Goal: Transaction & Acquisition: Purchase product/service

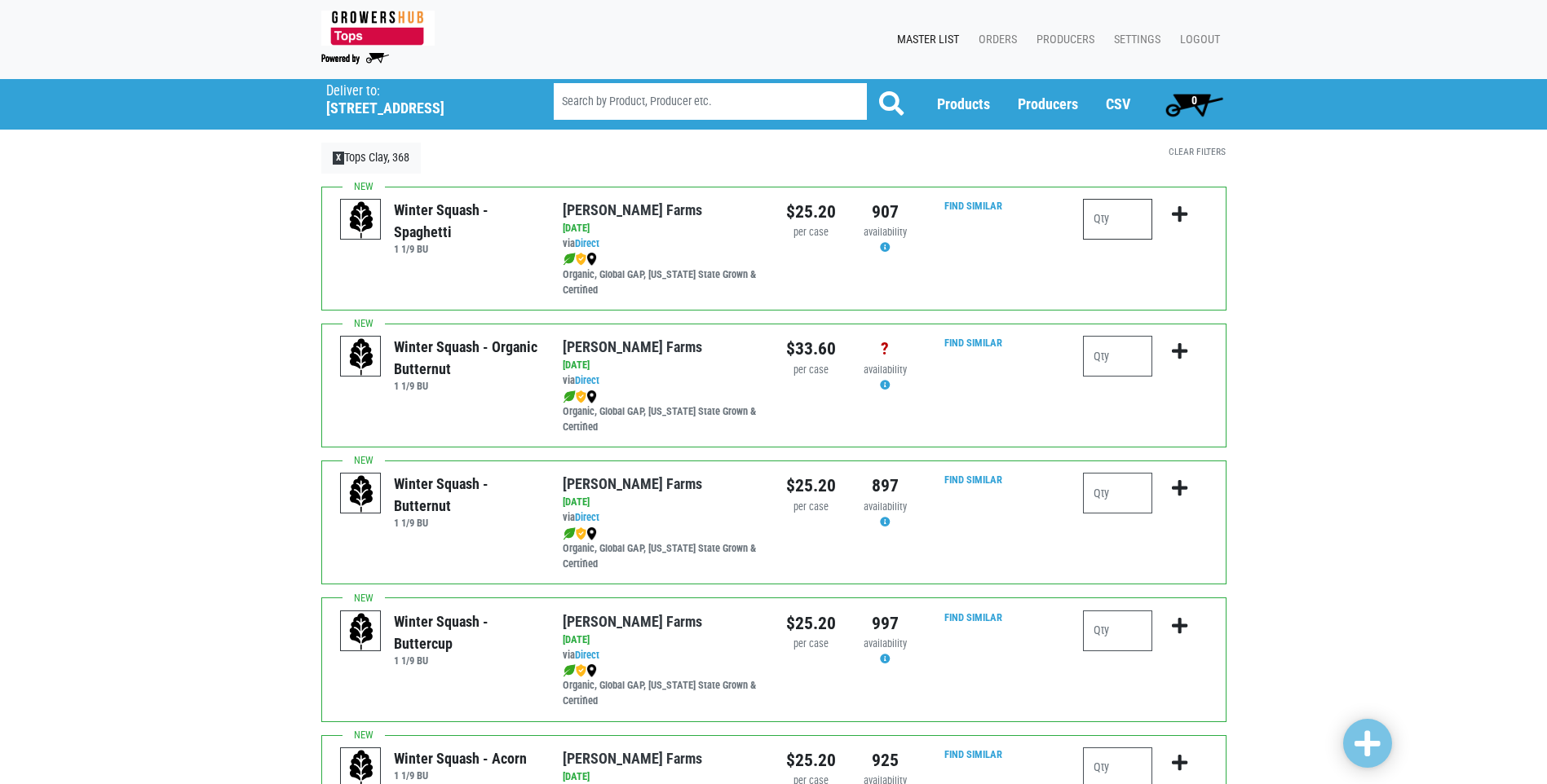
click at [1122, 228] on input "number" at bounding box center [1118, 219] width 69 height 40
type input "2"
click at [1115, 484] on input "number" at bounding box center [1118, 492] width 69 height 40
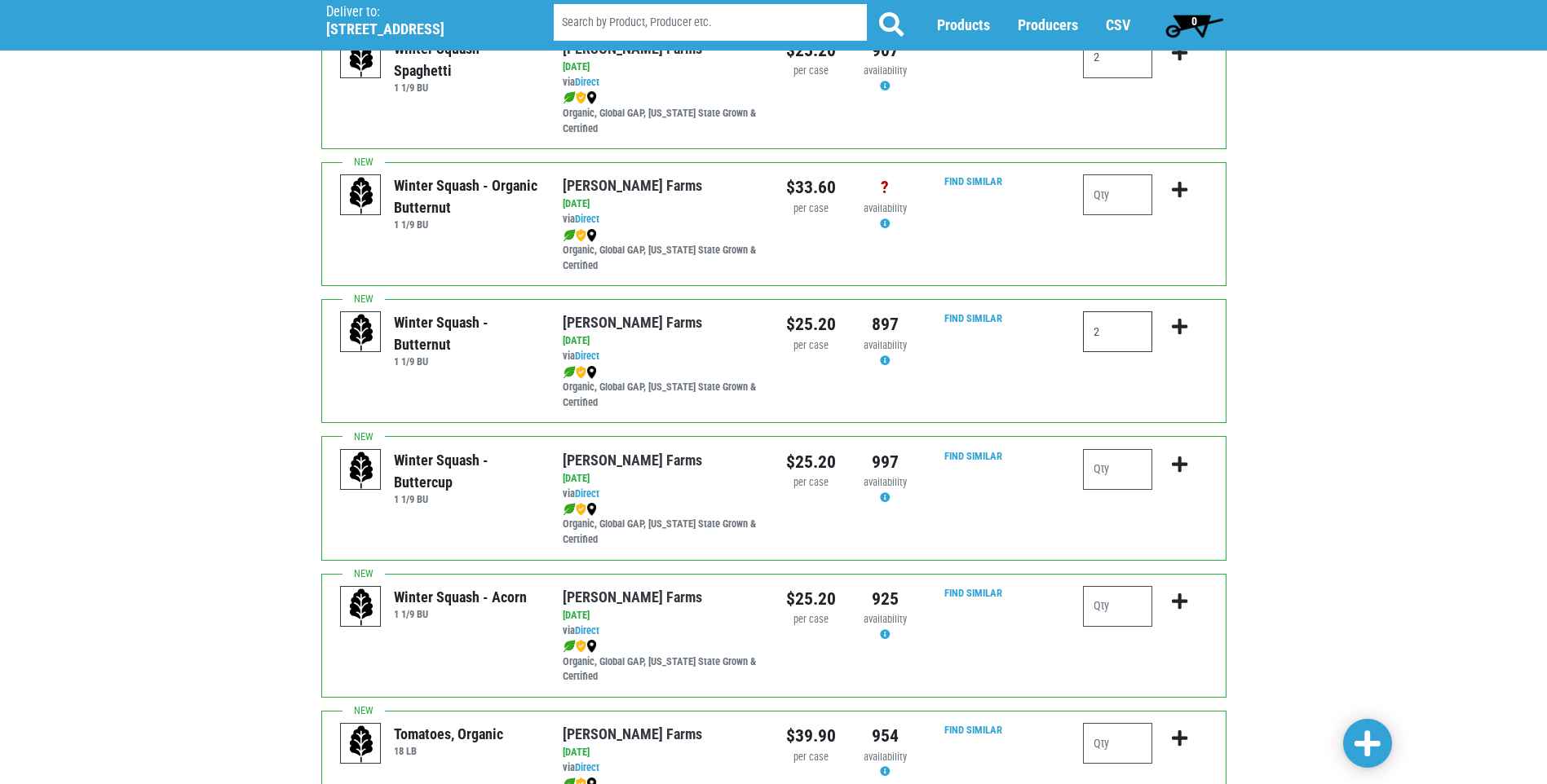
scroll to position [163, 0]
type input "2"
click at [1129, 598] on input "number" at bounding box center [1118, 604] width 69 height 40
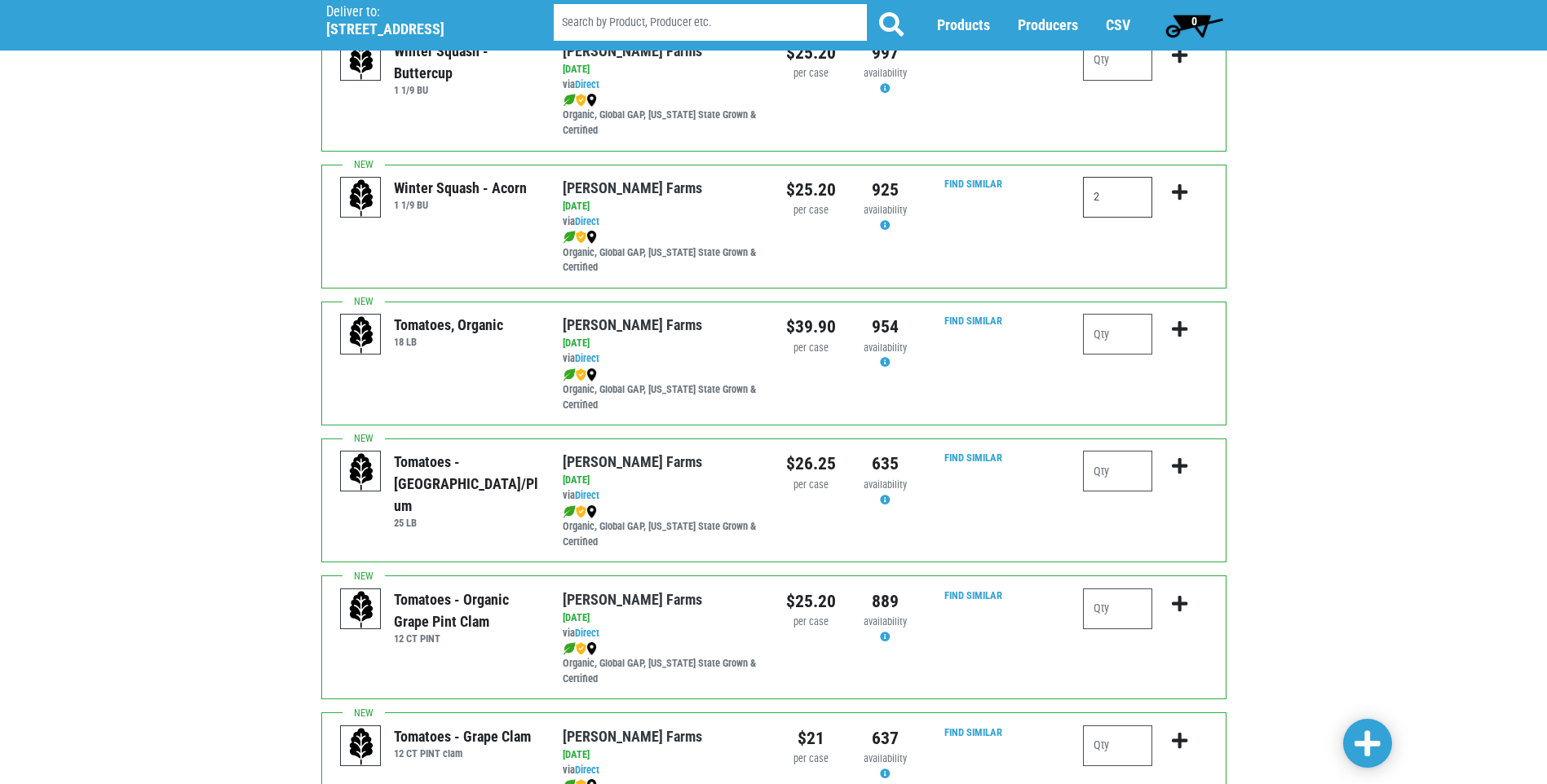
scroll to position [815, 0]
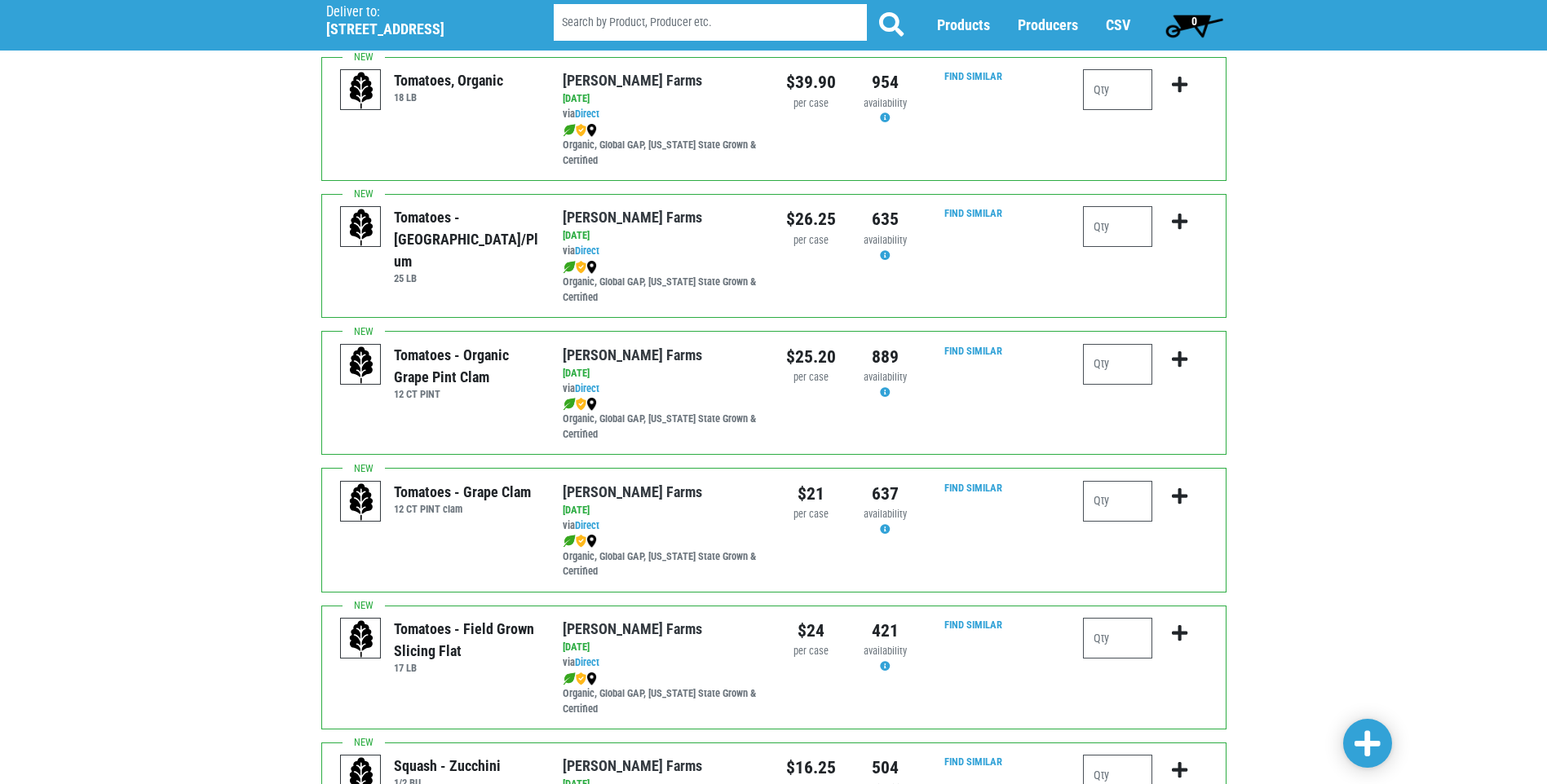
type input "2"
click at [1119, 503] on input "number" at bounding box center [1118, 501] width 69 height 40
type input "3"
click at [1125, 639] on input "number" at bounding box center [1118, 638] width 69 height 40
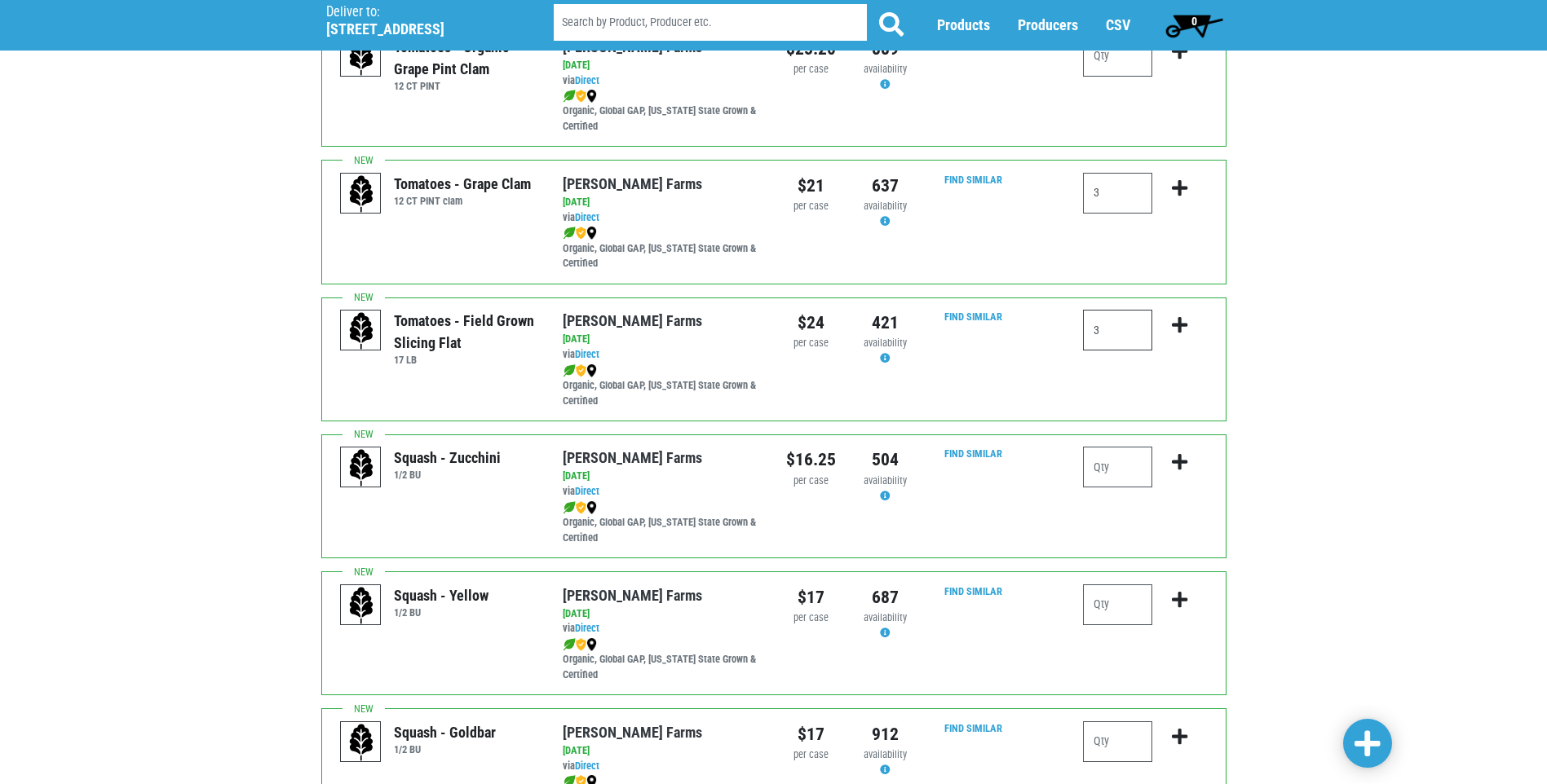
scroll to position [1223, 0]
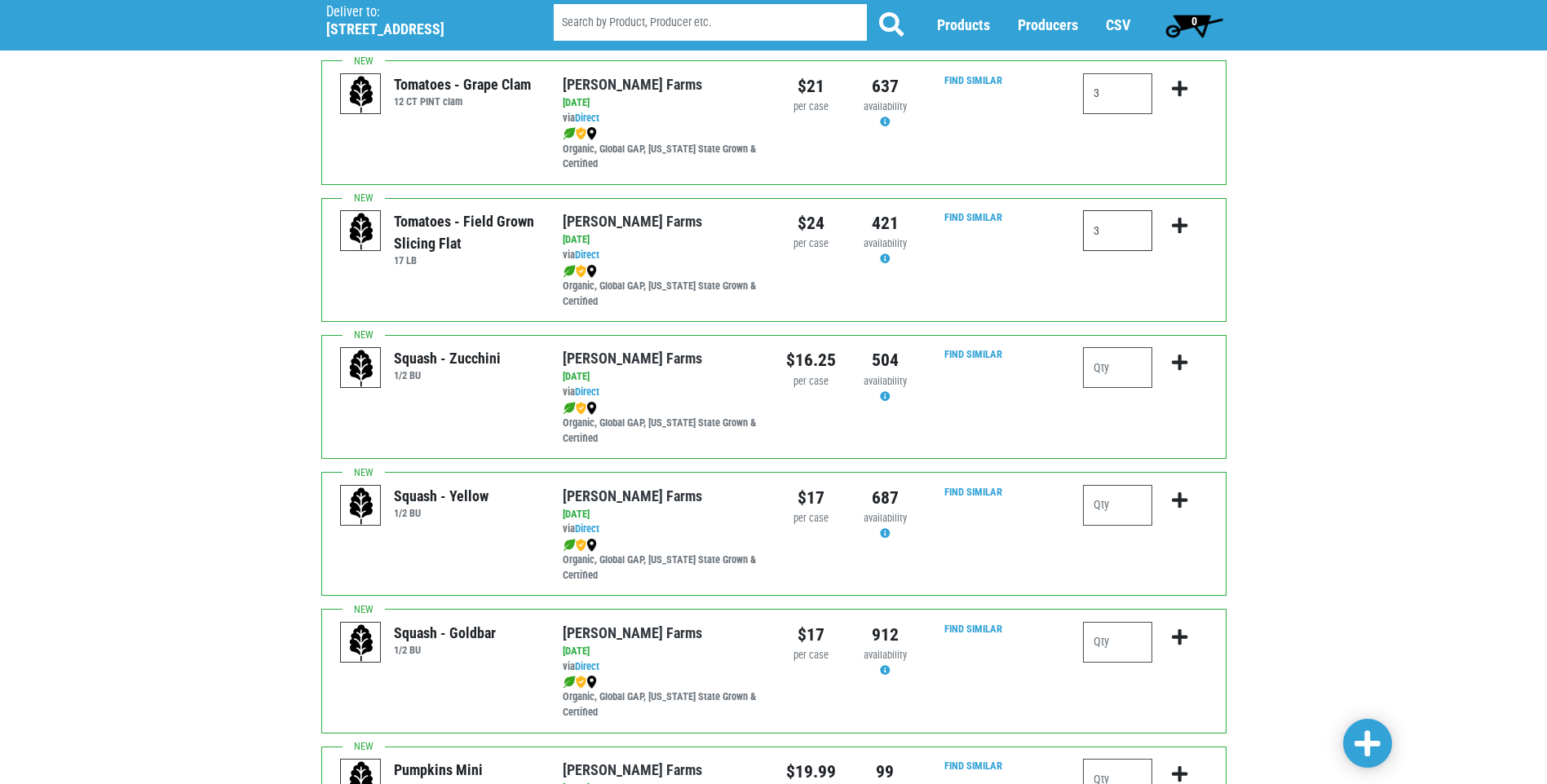
type input "3"
click at [1109, 366] on input "number" at bounding box center [1118, 367] width 69 height 40
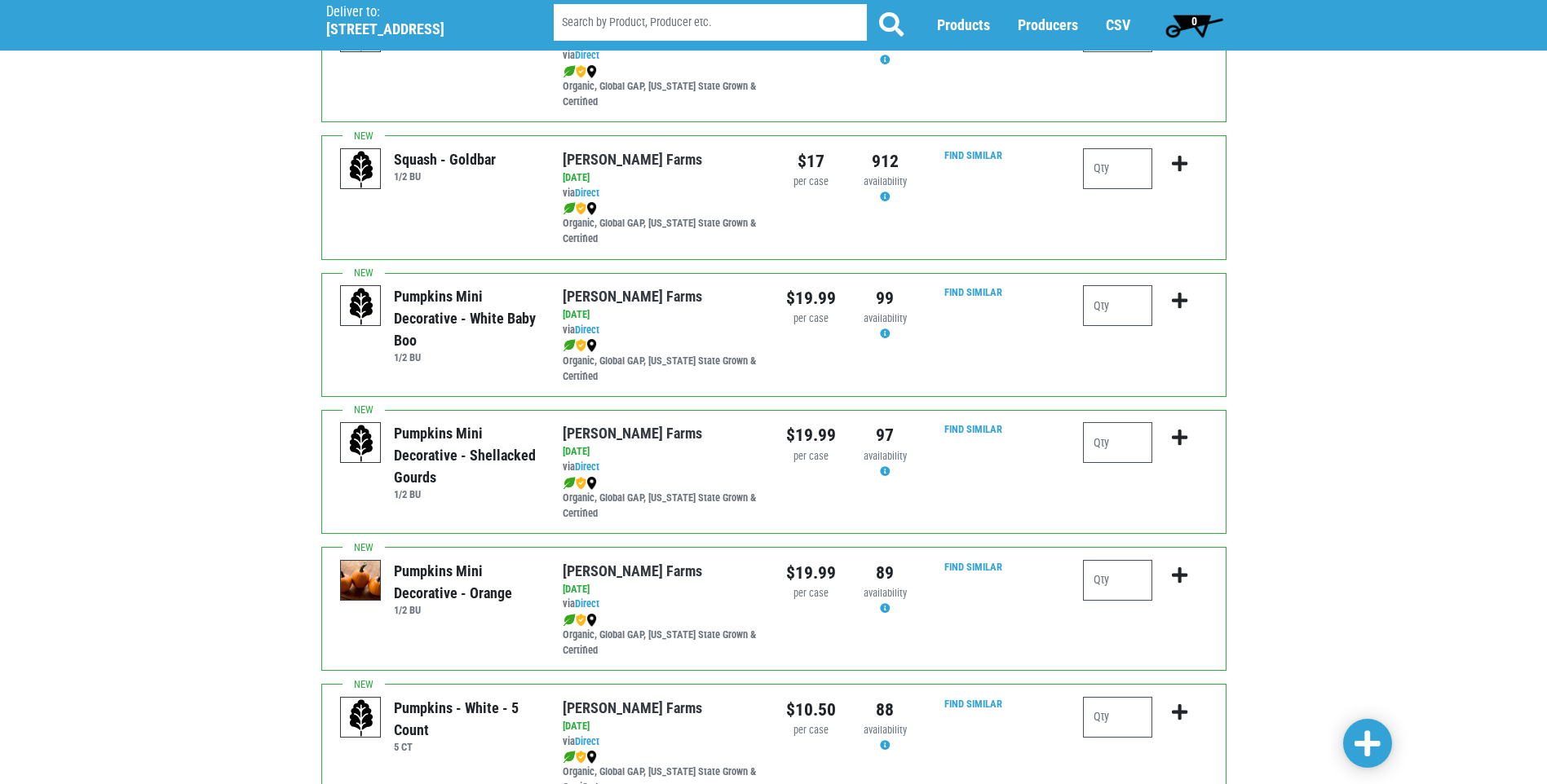
scroll to position [1549, 0]
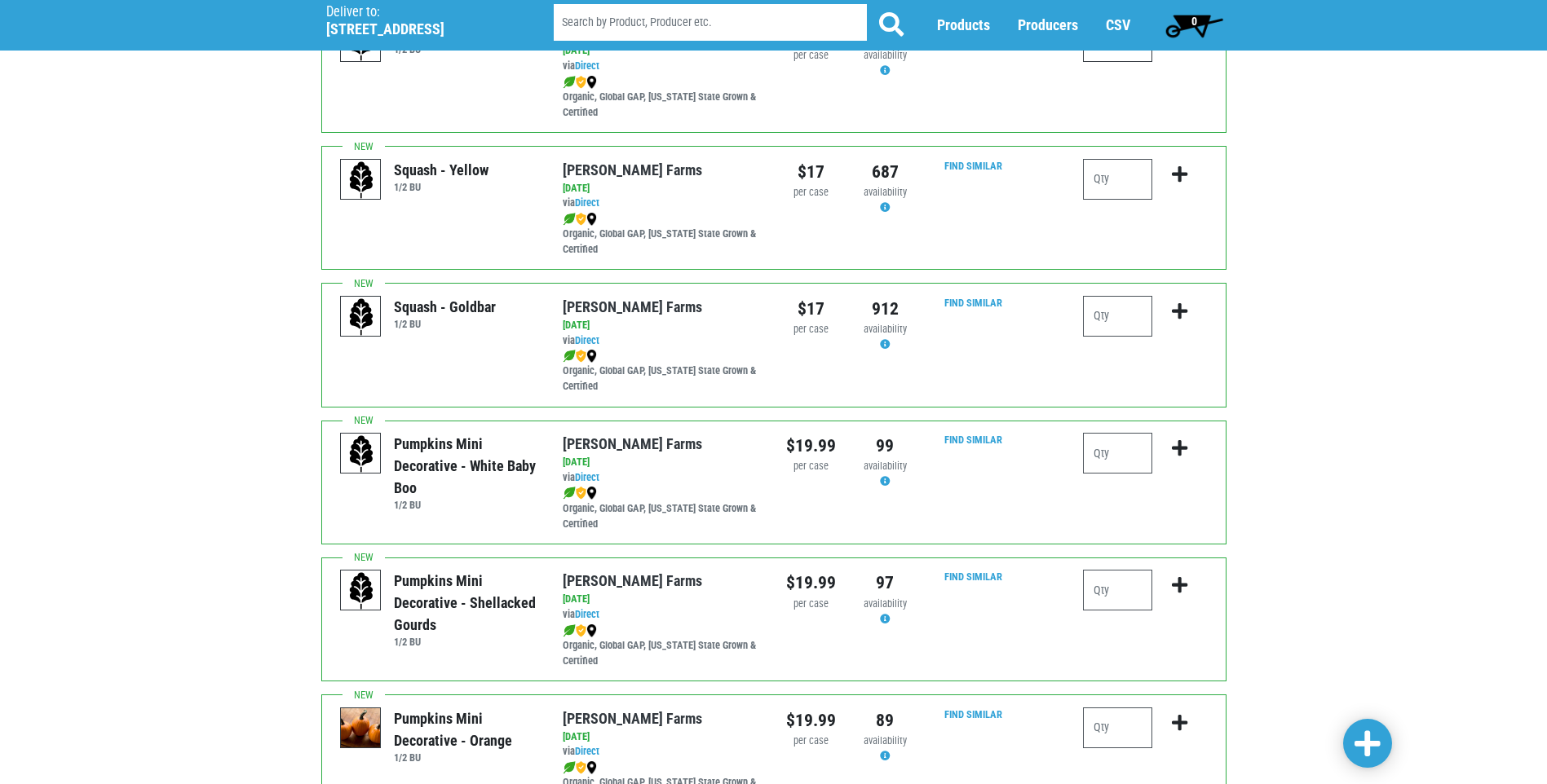
type input "2"
click at [1380, 756] on span at bounding box center [1368, 744] width 26 height 29
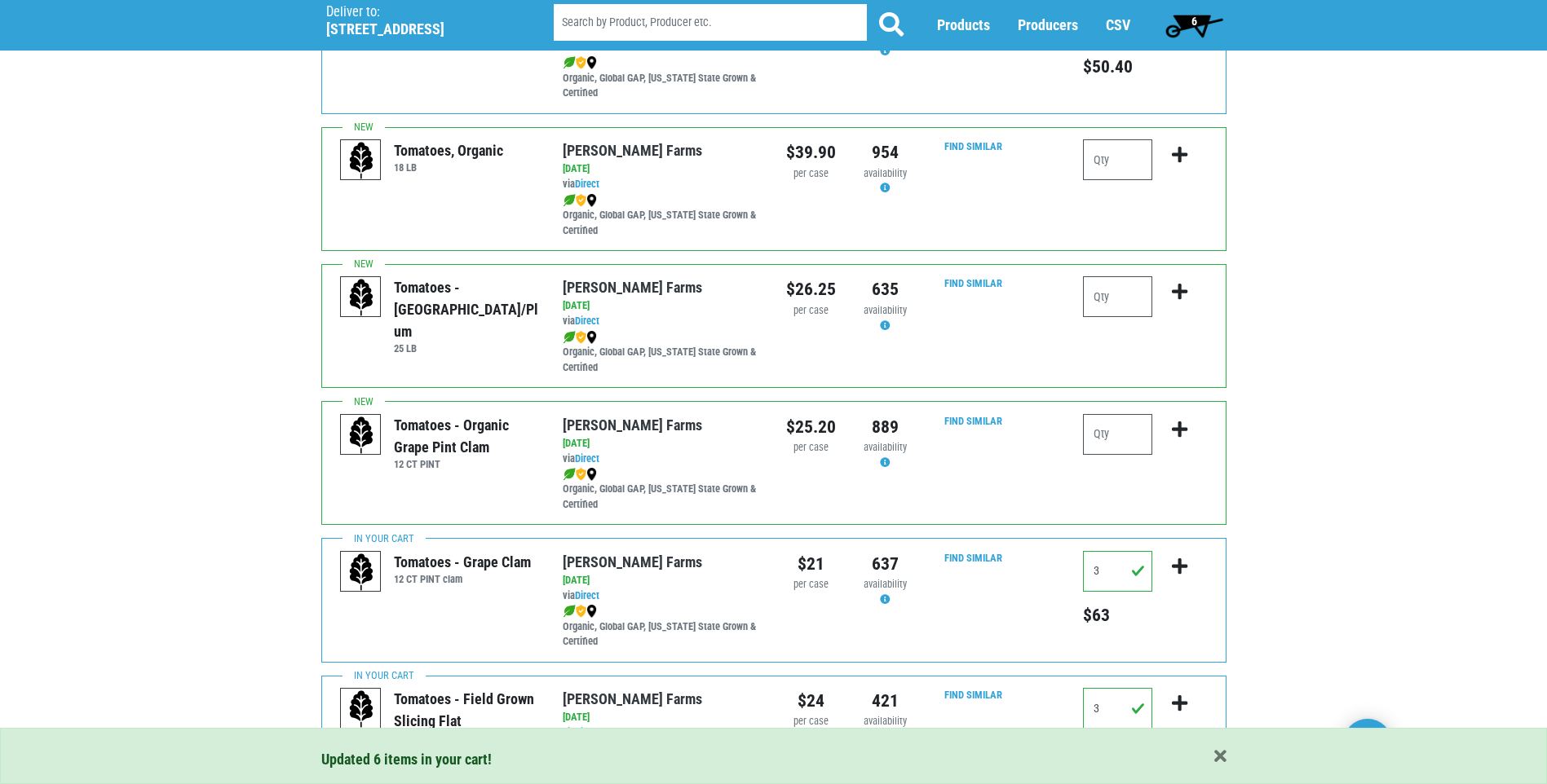
scroll to position [733, 0]
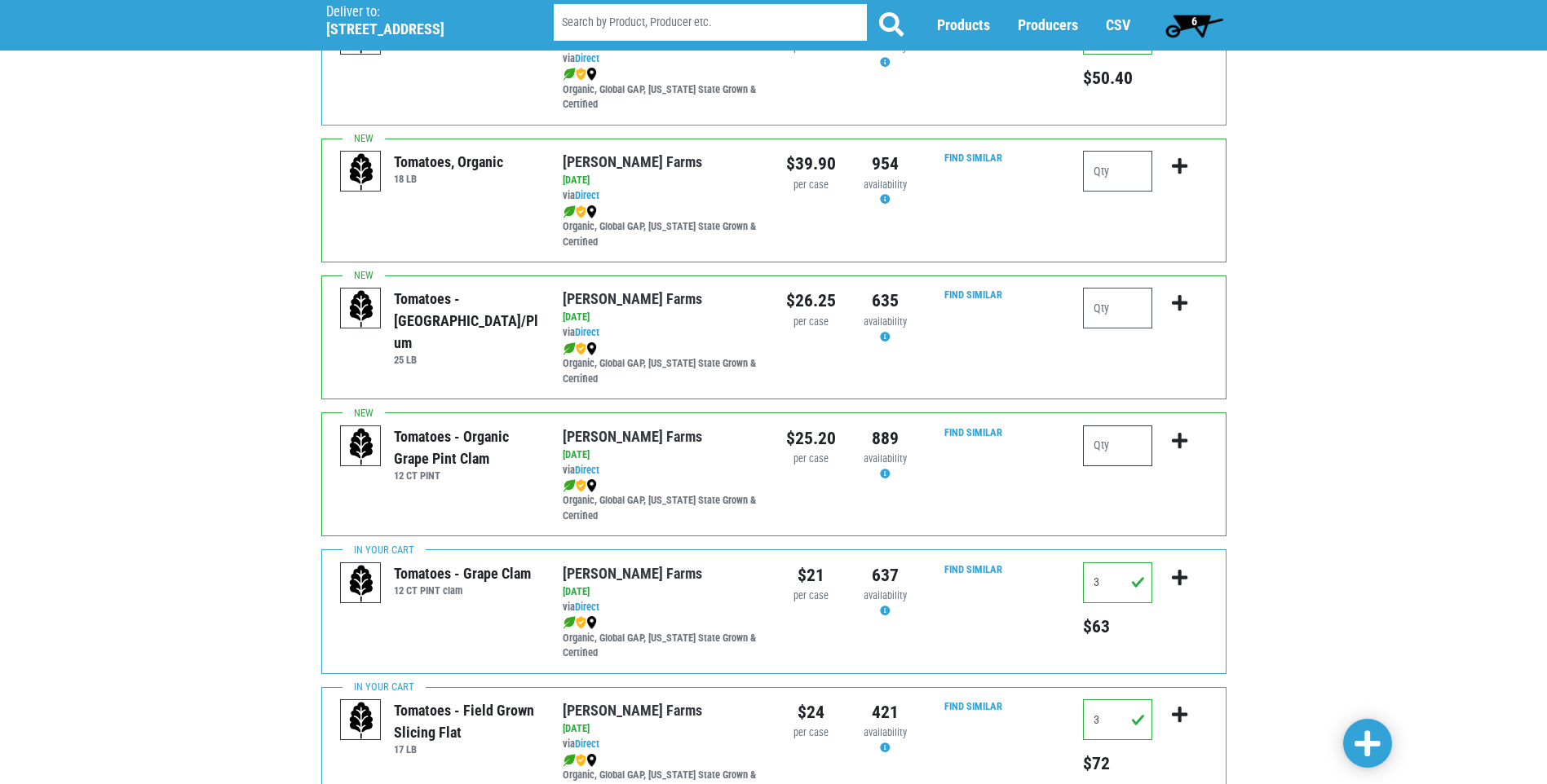
click at [1126, 456] on input "number" at bounding box center [1118, 445] width 69 height 40
type input "1"
click at [1384, 736] on link at bounding box center [1368, 744] width 49 height 49
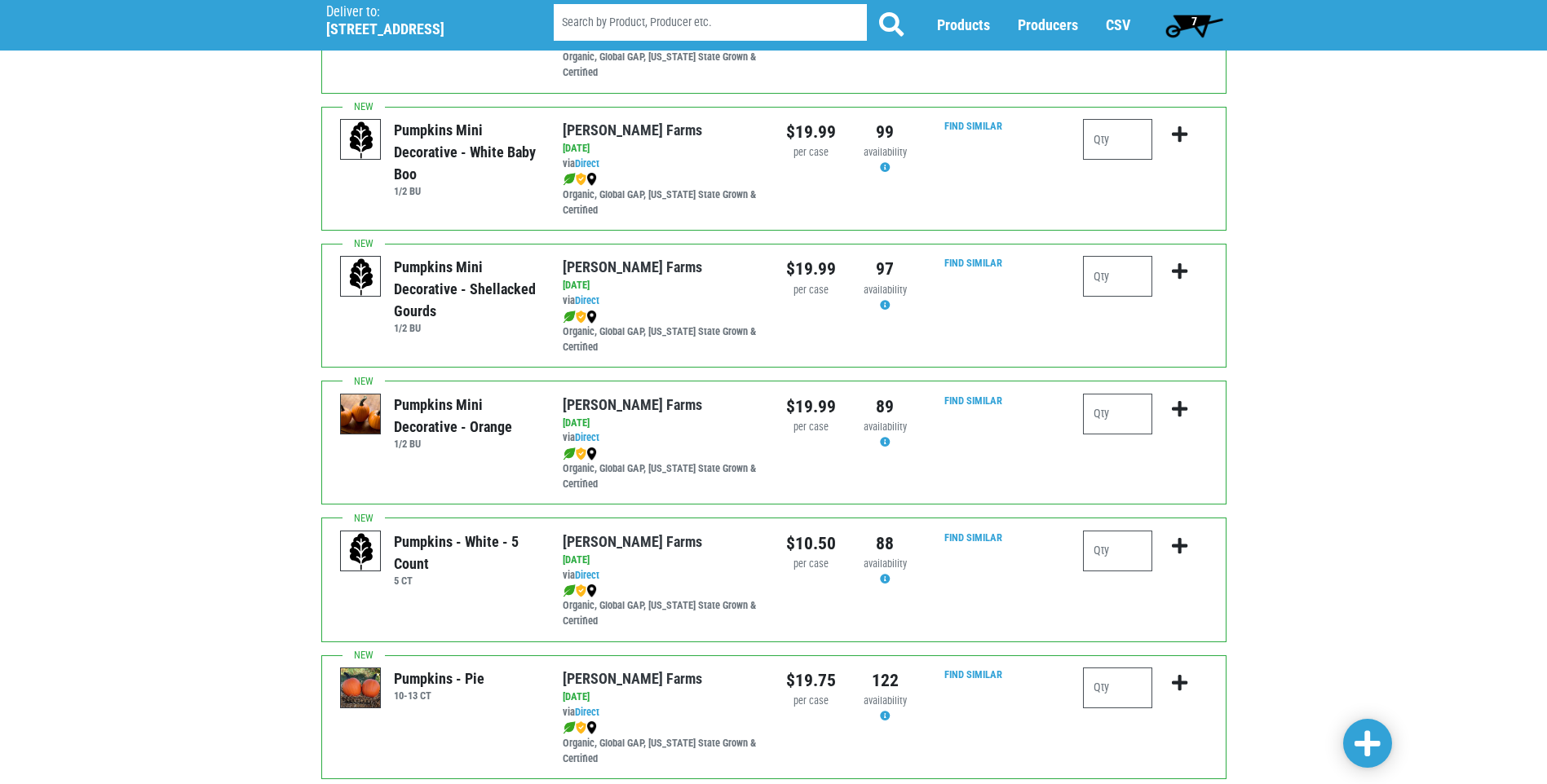
scroll to position [2201, 0]
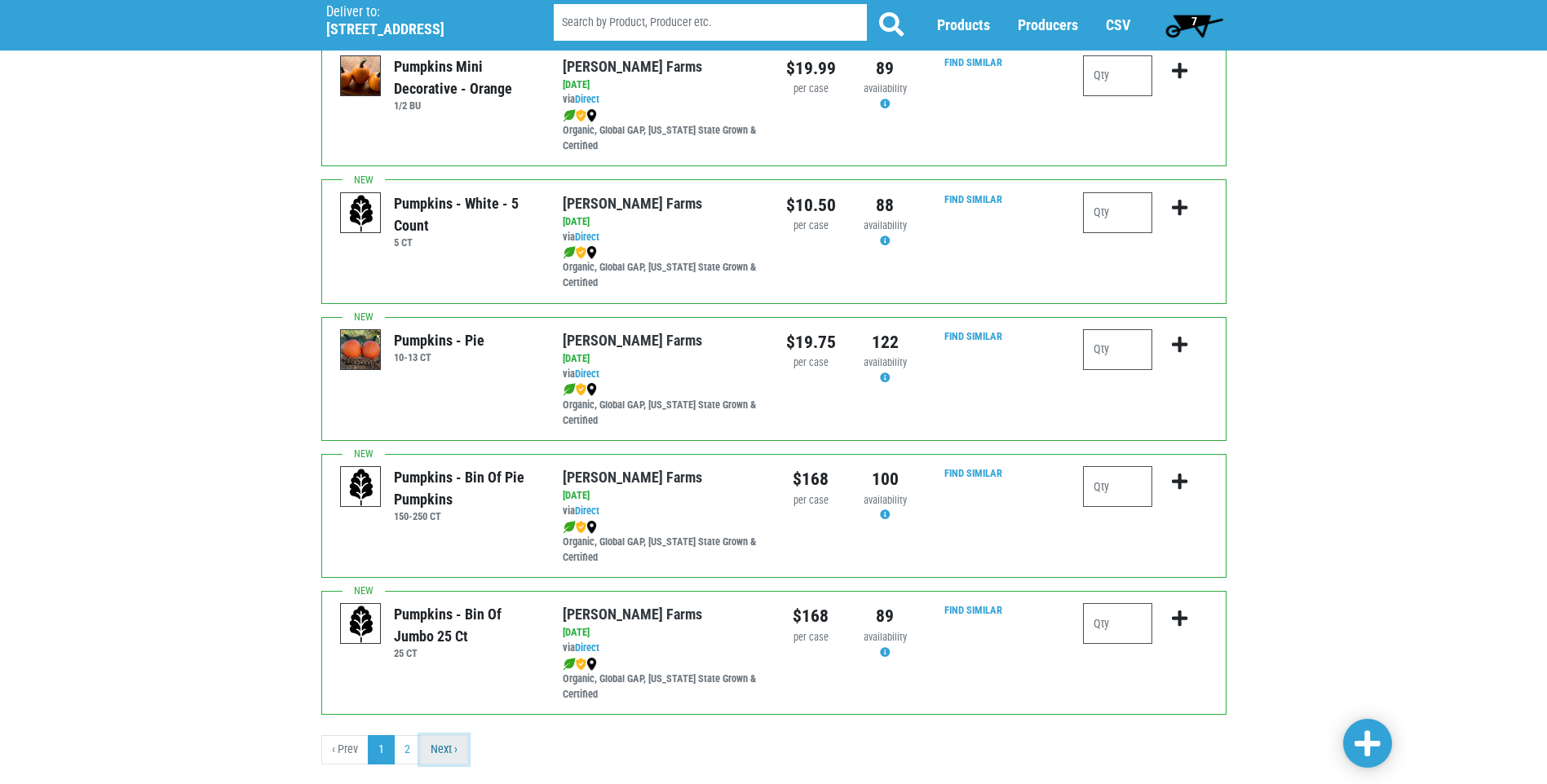
click at [427, 752] on link "Next ›" at bounding box center [444, 749] width 48 height 29
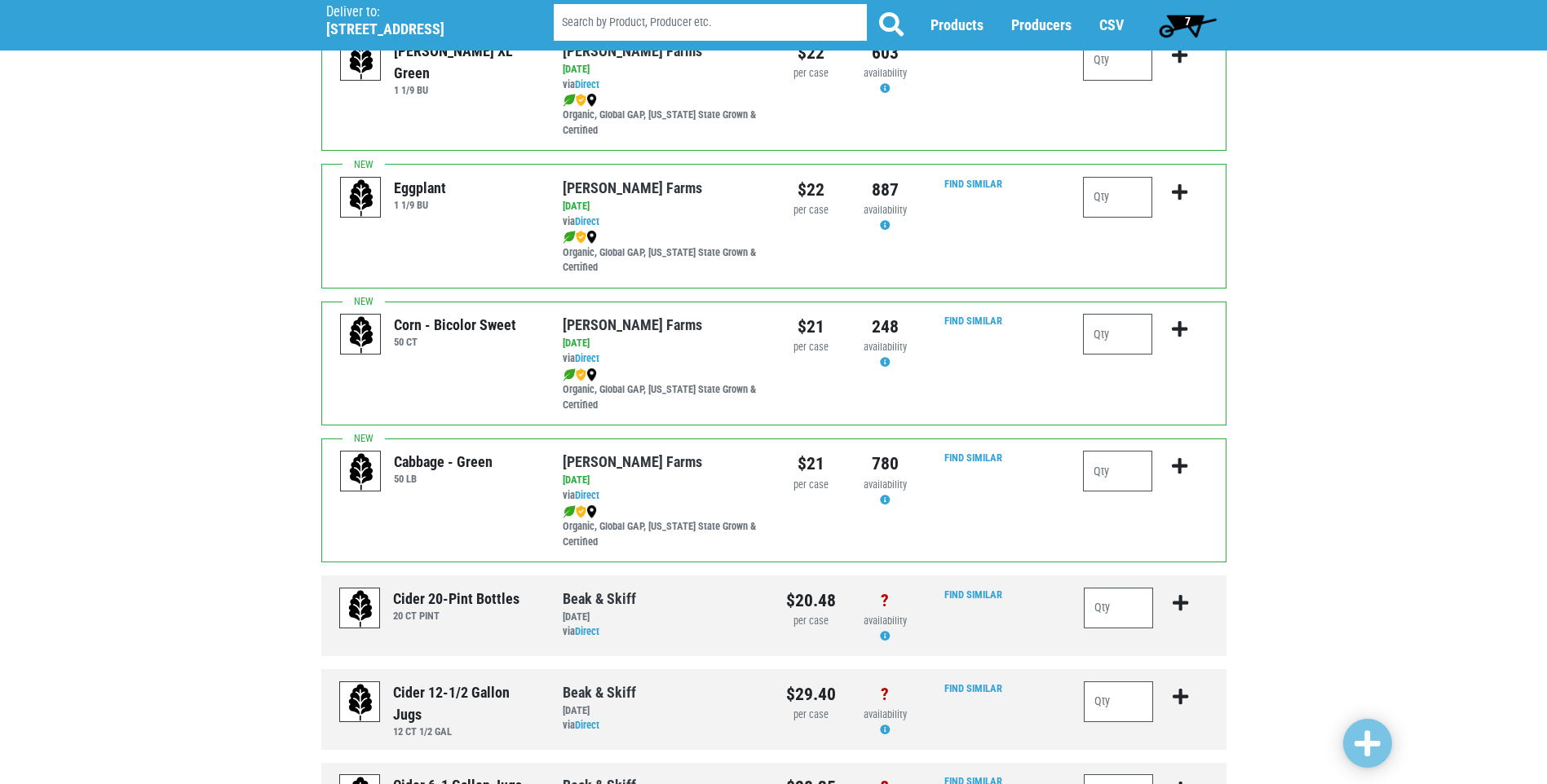
scroll to position [1038, 0]
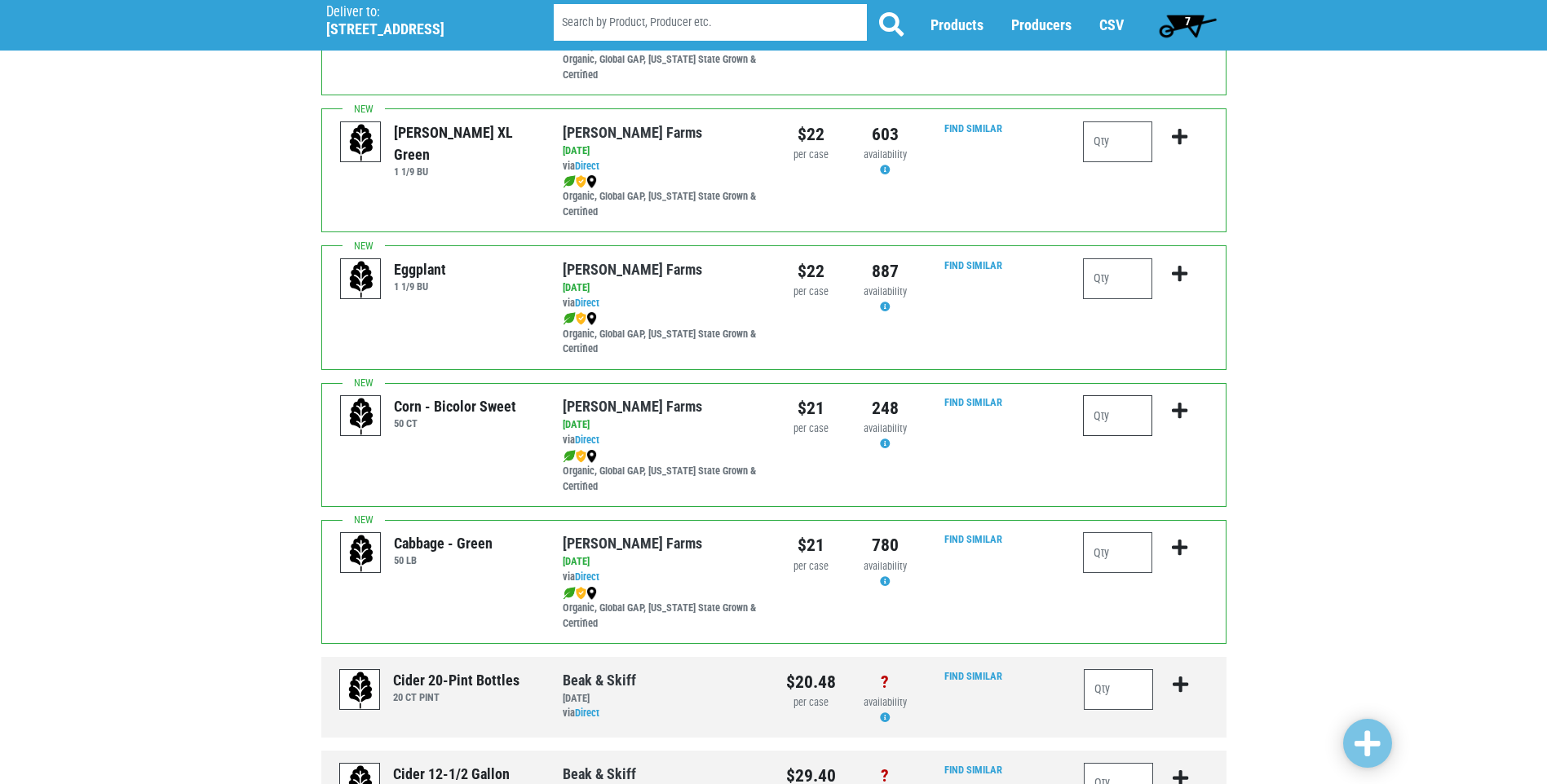
click at [1133, 416] on input "number" at bounding box center [1118, 415] width 69 height 40
click at [1201, 25] on span "7" at bounding box center [1188, 25] width 72 height 33
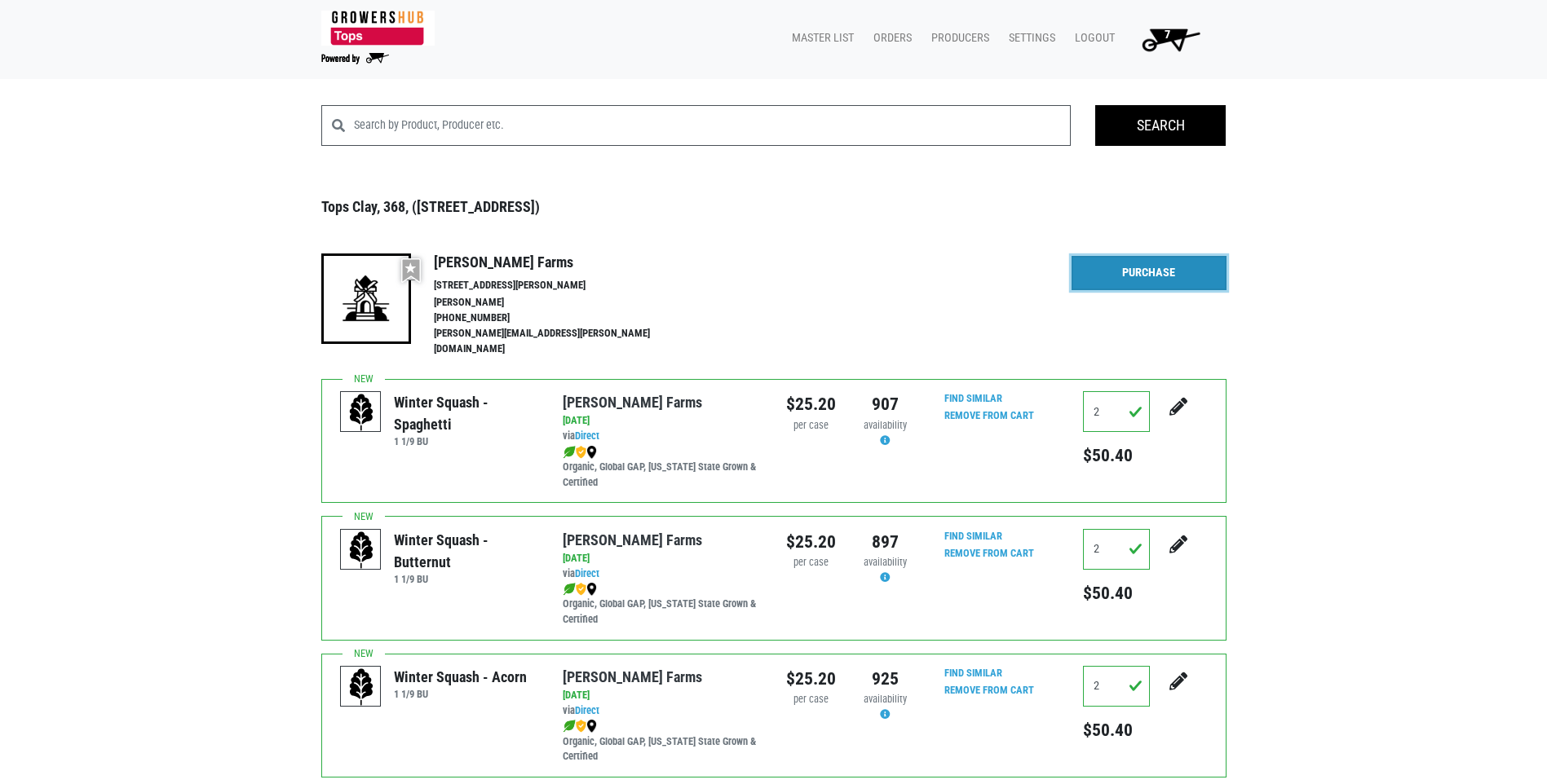
click at [1096, 272] on link "Purchase" at bounding box center [1148, 273] width 155 height 35
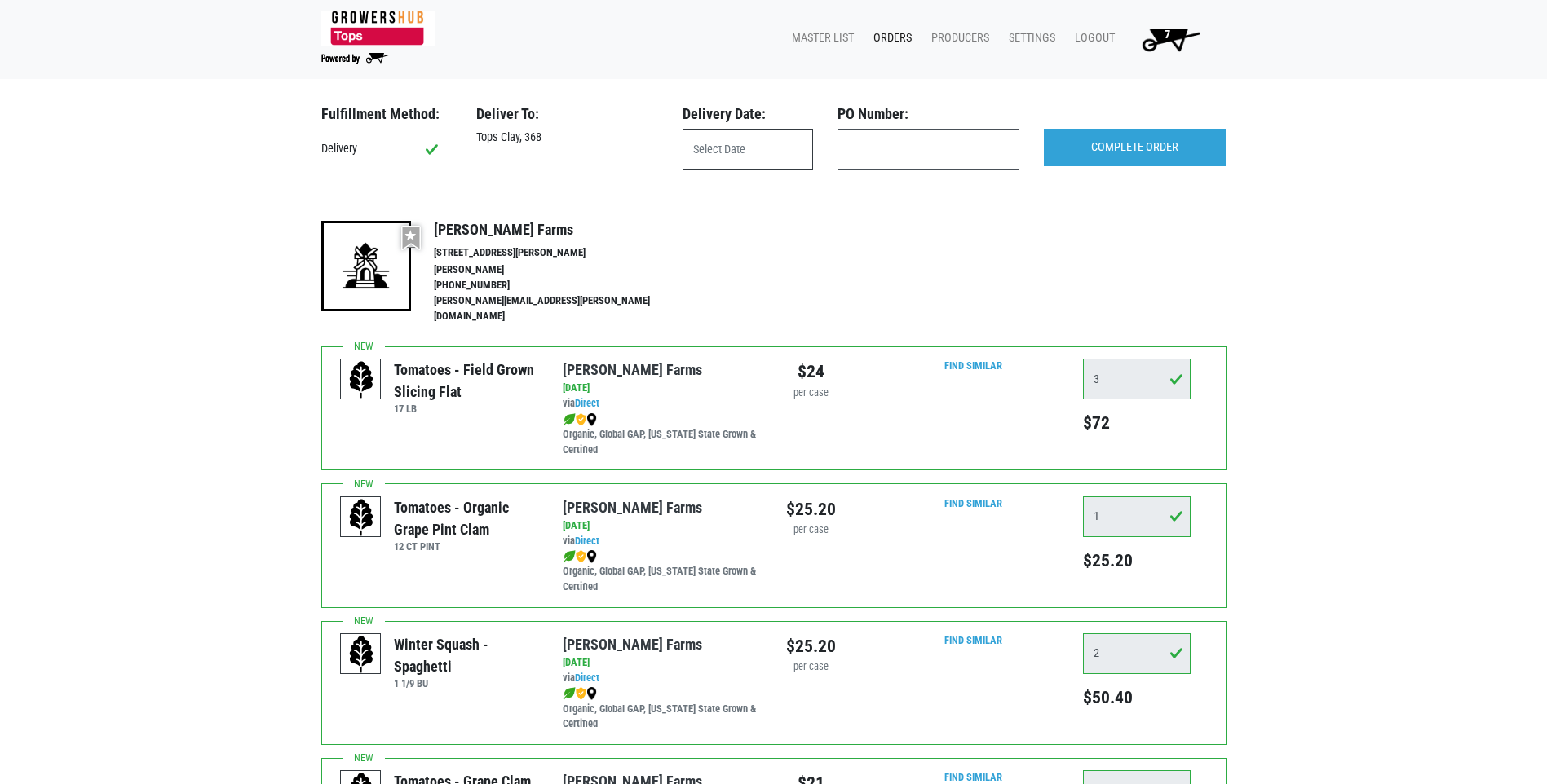
click at [703, 151] on input "text" at bounding box center [748, 148] width 130 height 40
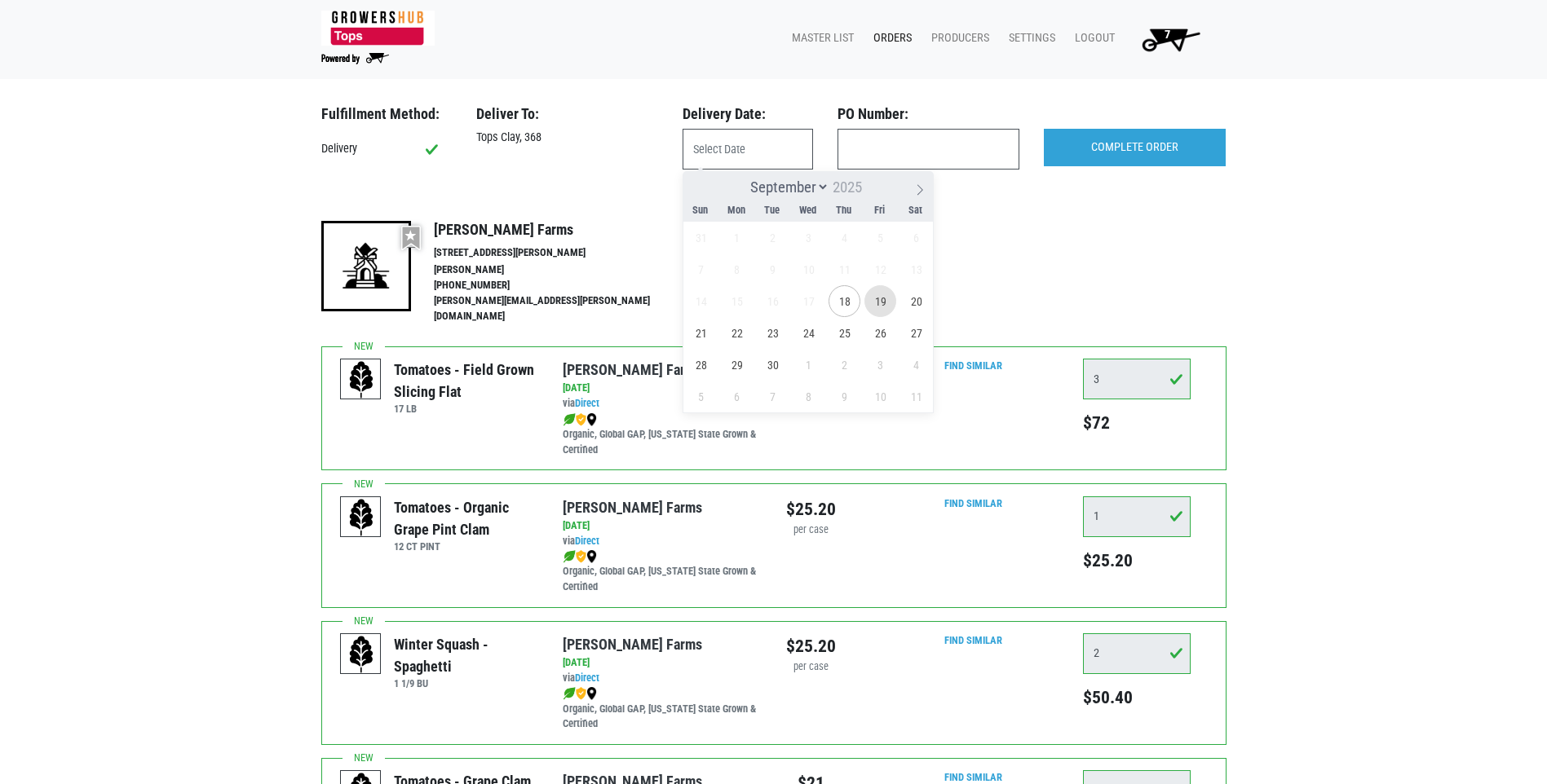
click at [872, 297] on span "19" at bounding box center [881, 301] width 32 height 32
type input "[DATE]"
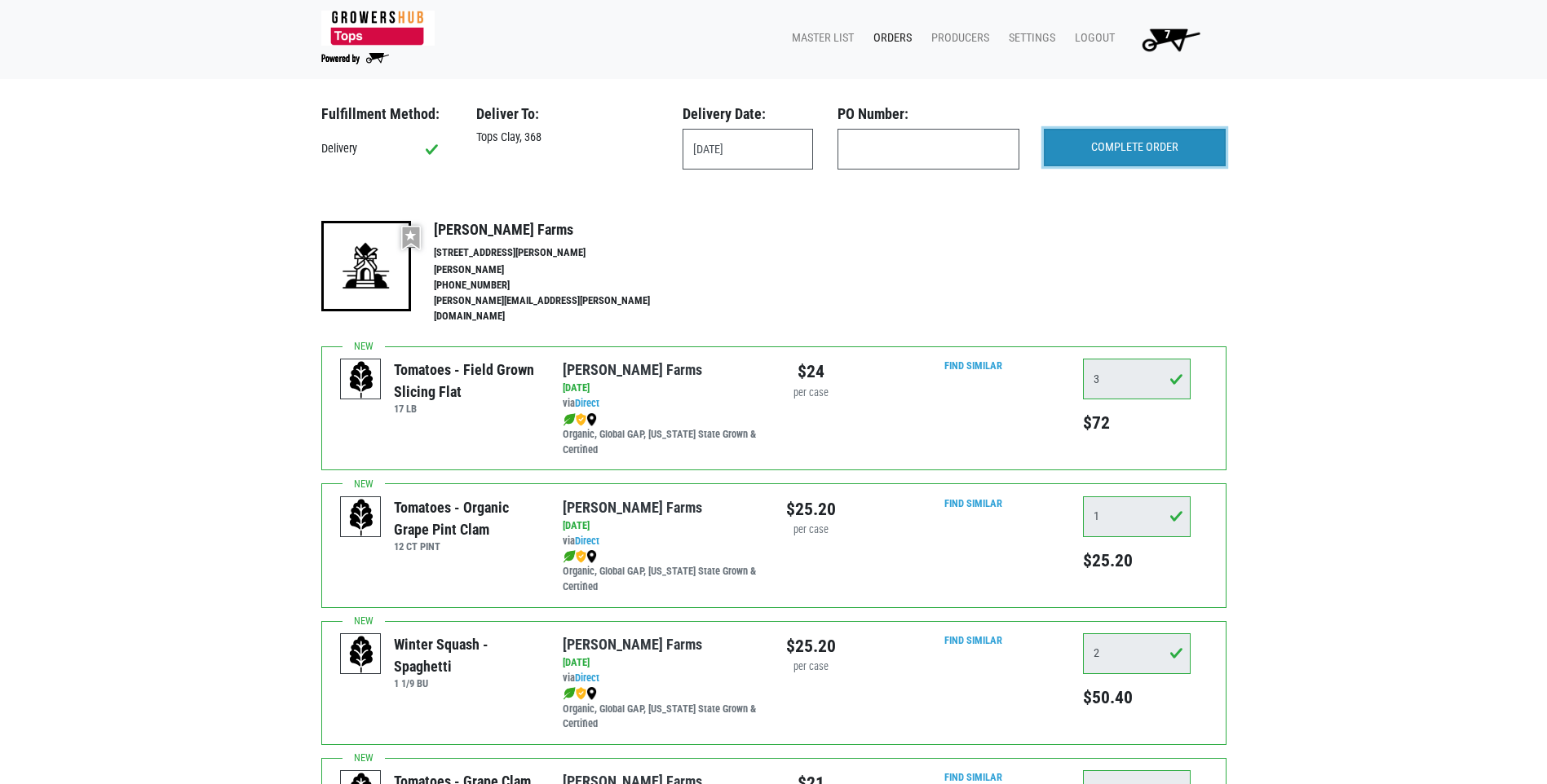
click at [1151, 159] on input "COMPLETE ORDER" at bounding box center [1135, 147] width 182 height 38
